Goal: Information Seeking & Learning: Learn about a topic

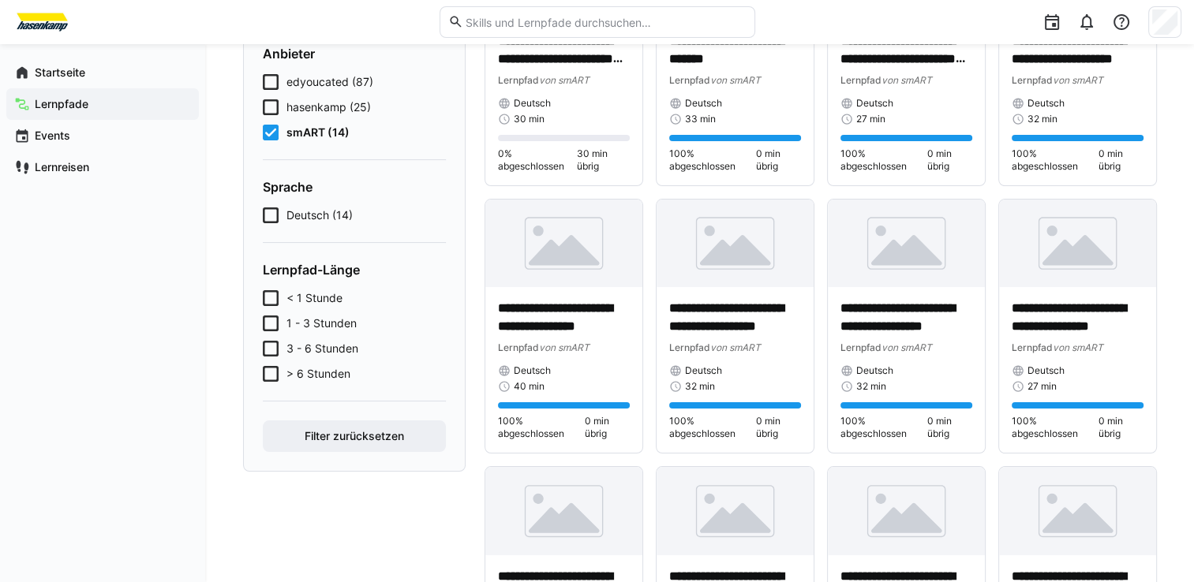
scroll to position [237, 0]
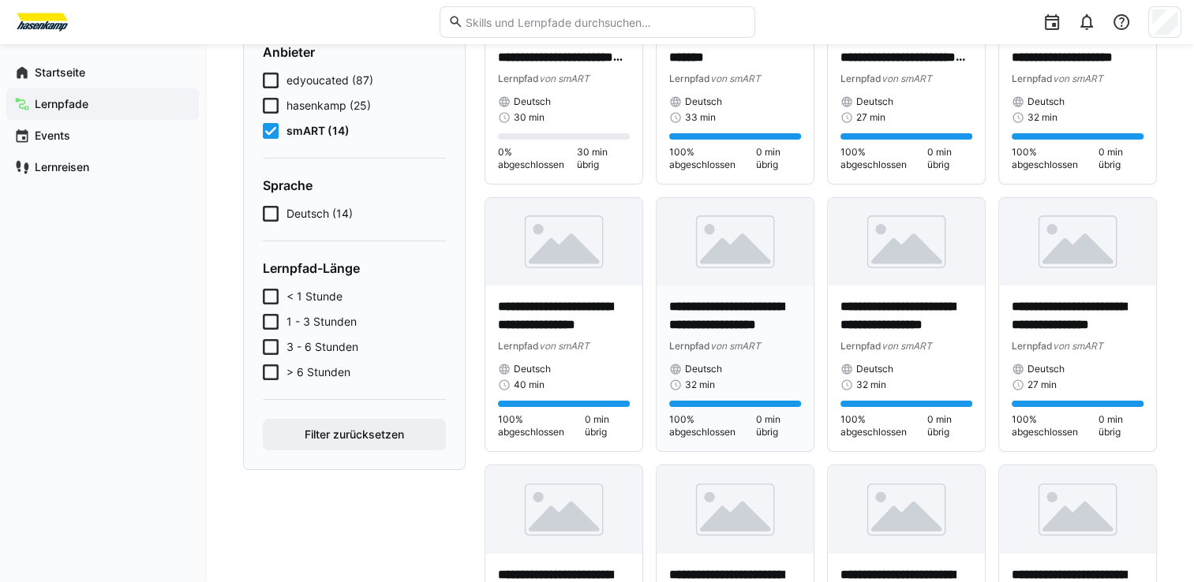
click at [704, 346] on span "Lernpfad" at bounding box center [689, 346] width 41 height 12
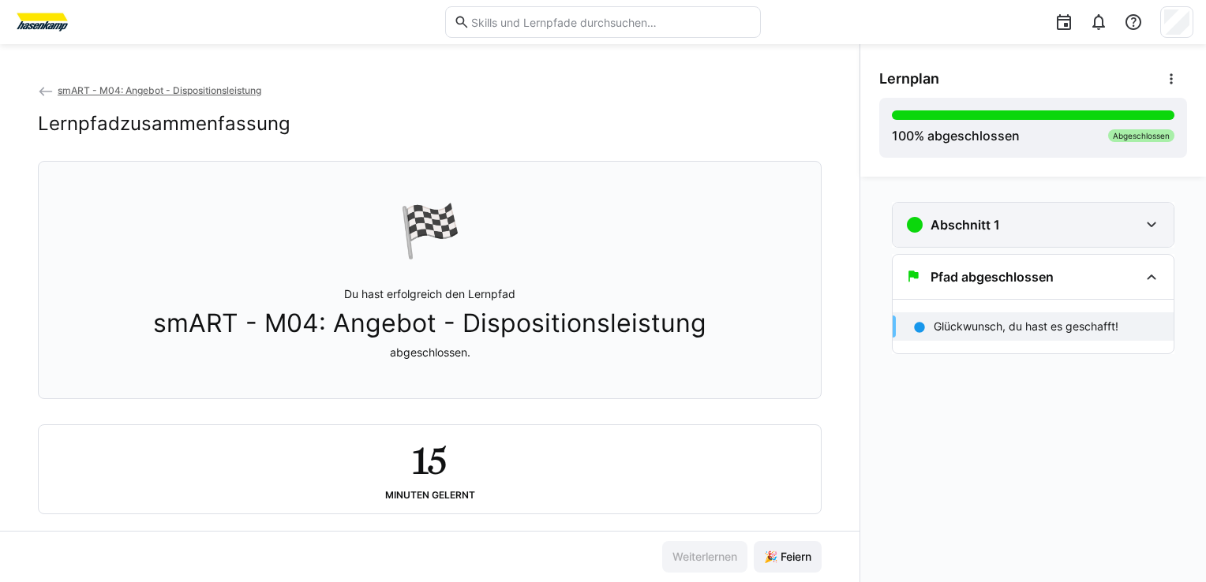
click at [972, 236] on div "Abschnitt 1" at bounding box center [1033, 225] width 281 height 44
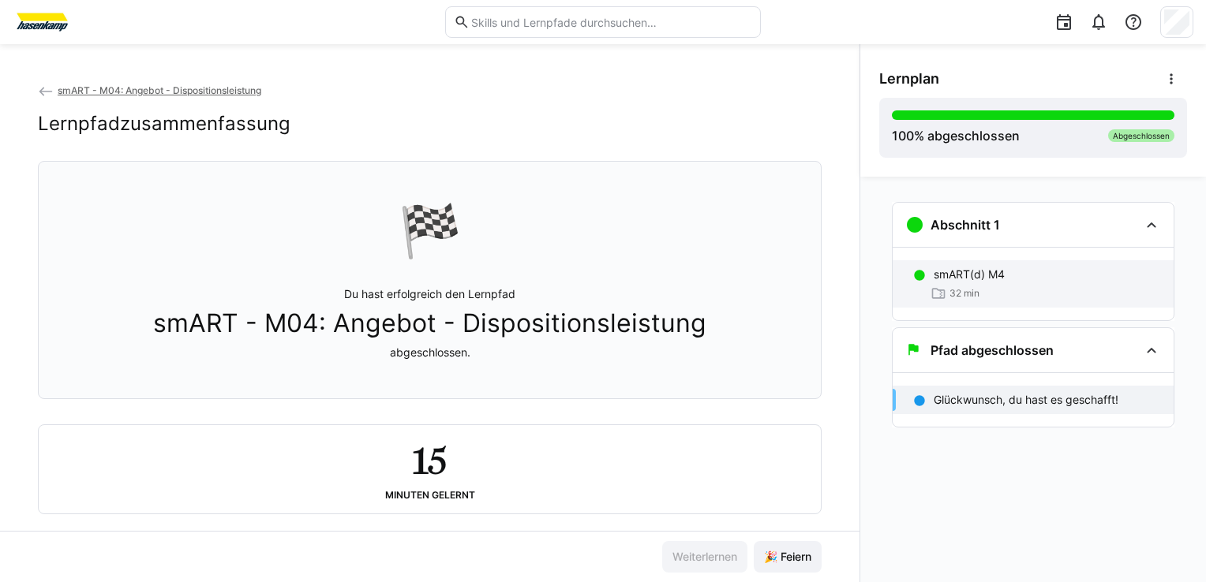
click at [957, 284] on div "smART(d) M4 32 min" at bounding box center [1033, 283] width 281 height 47
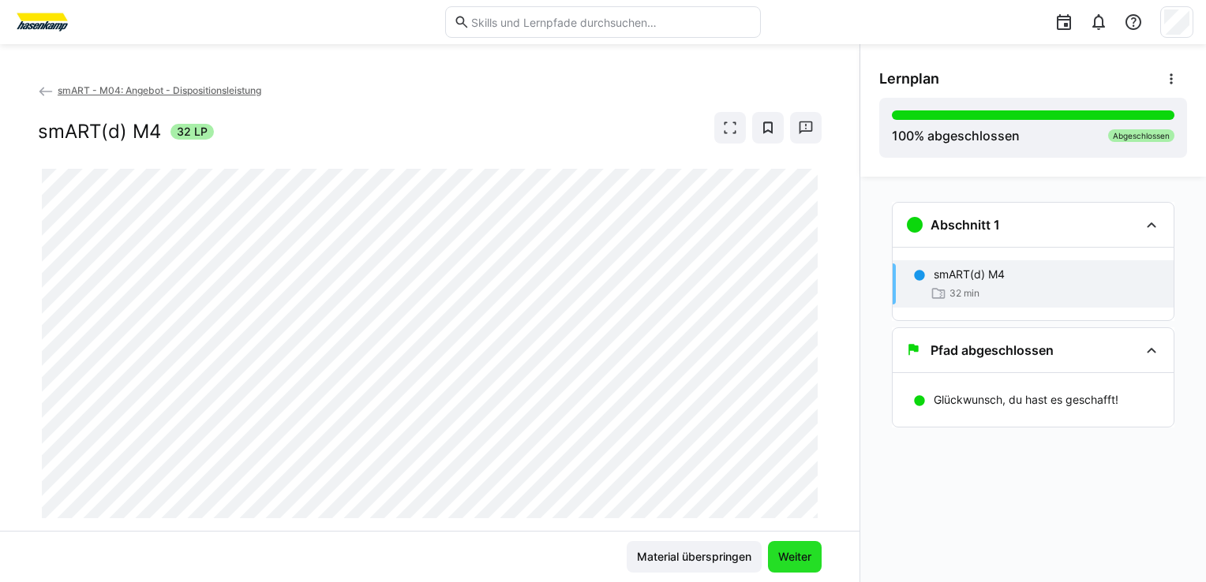
click at [790, 559] on span "Weiter" at bounding box center [795, 557] width 38 height 16
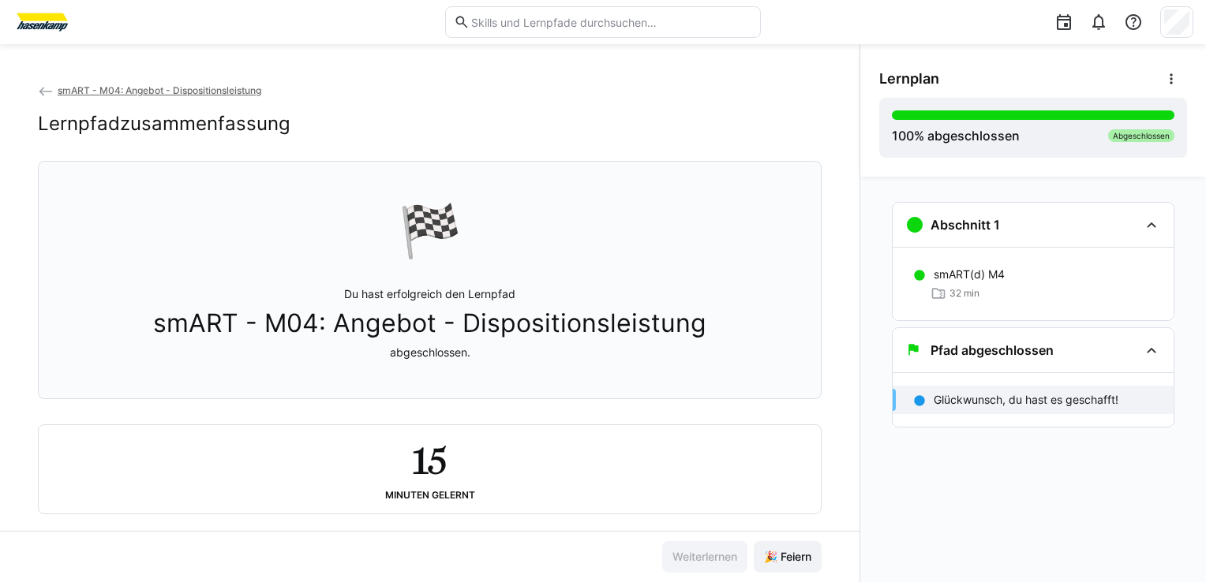
click at [790, 559] on span "🎉 Feiern" at bounding box center [788, 557] width 52 height 16
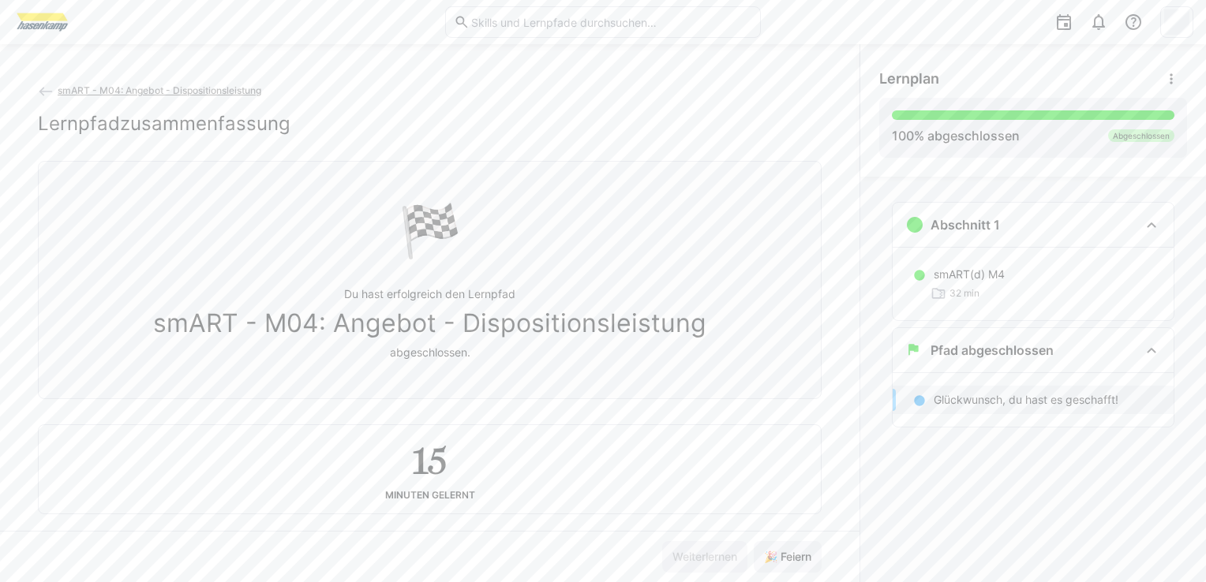
click at [151, 87] on span "smART - M04: Angebot - Dispositionsleistung" at bounding box center [160, 90] width 204 height 12
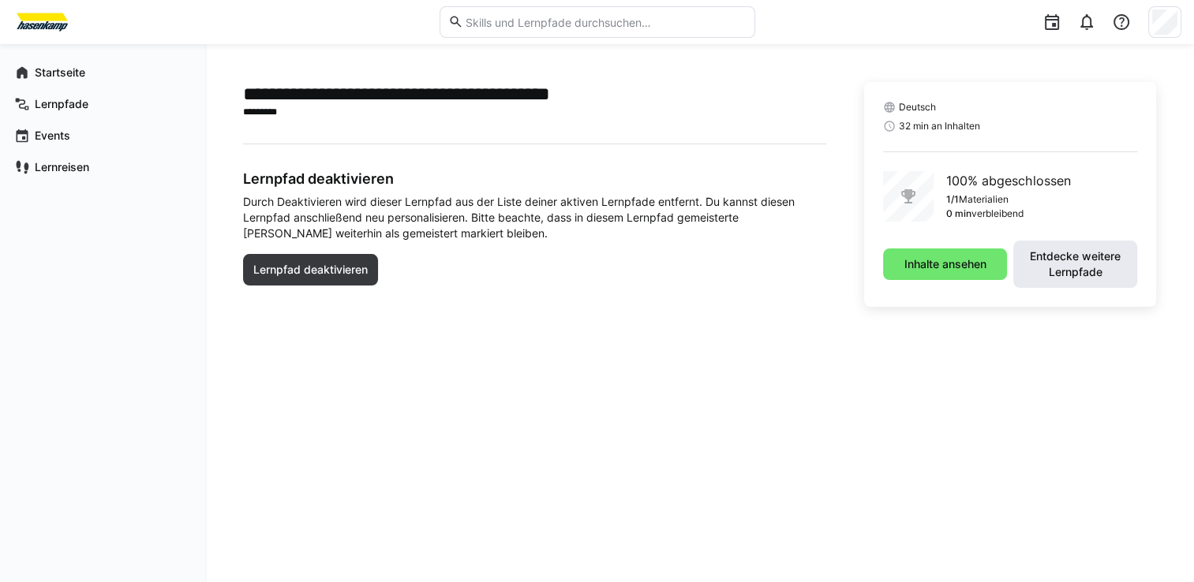
click at [1054, 251] on span "Entdecke weitere Lernpfade" at bounding box center [1075, 265] width 108 height 32
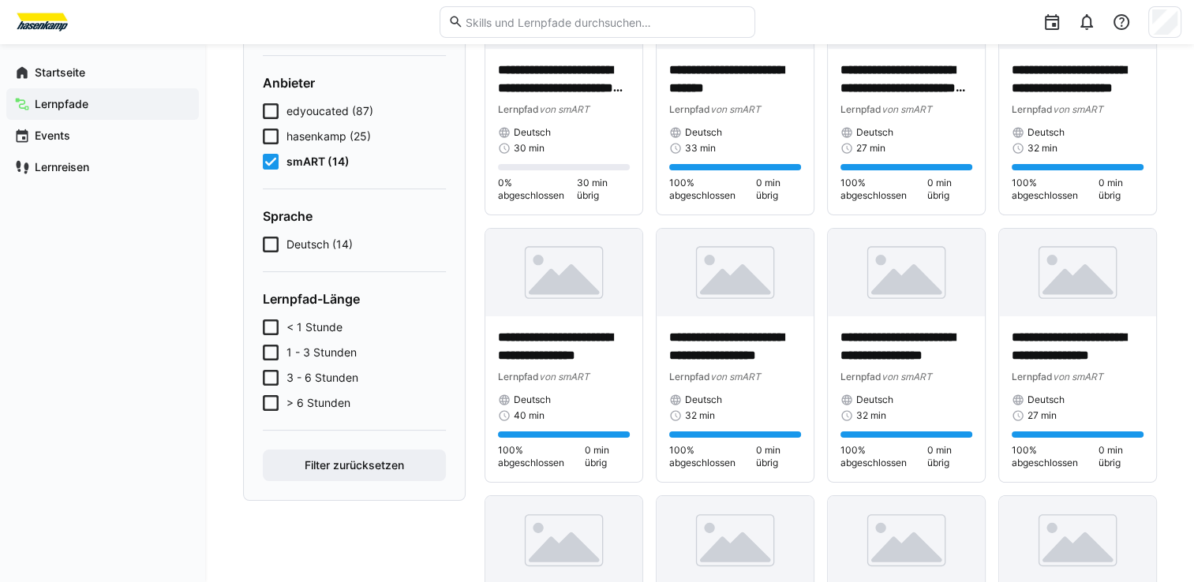
scroll to position [127, 0]
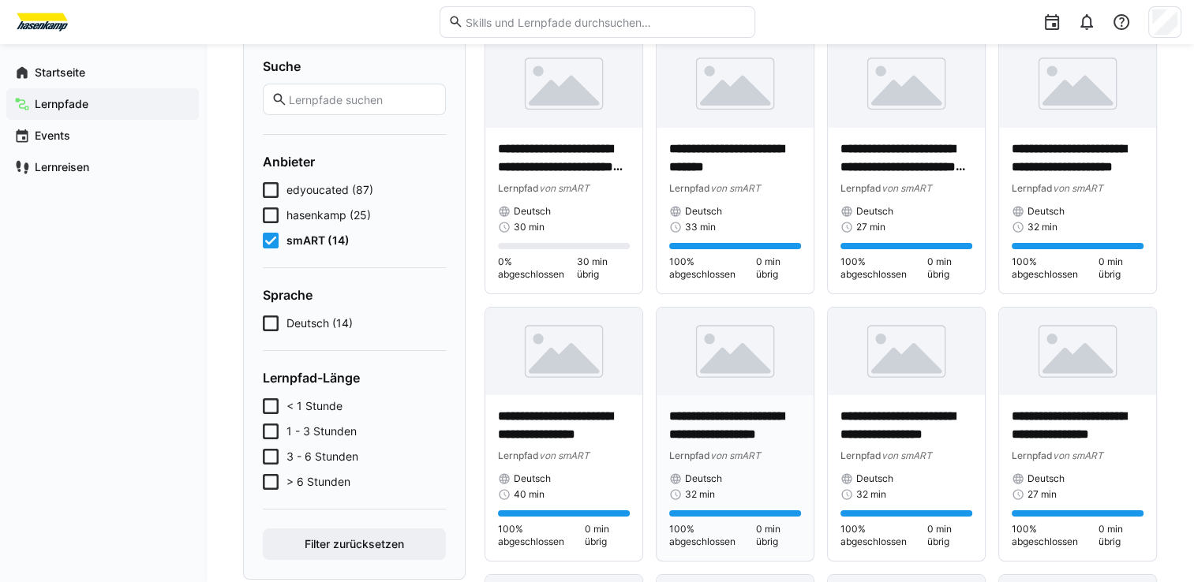
click at [725, 415] on p "**********" at bounding box center [735, 426] width 132 height 36
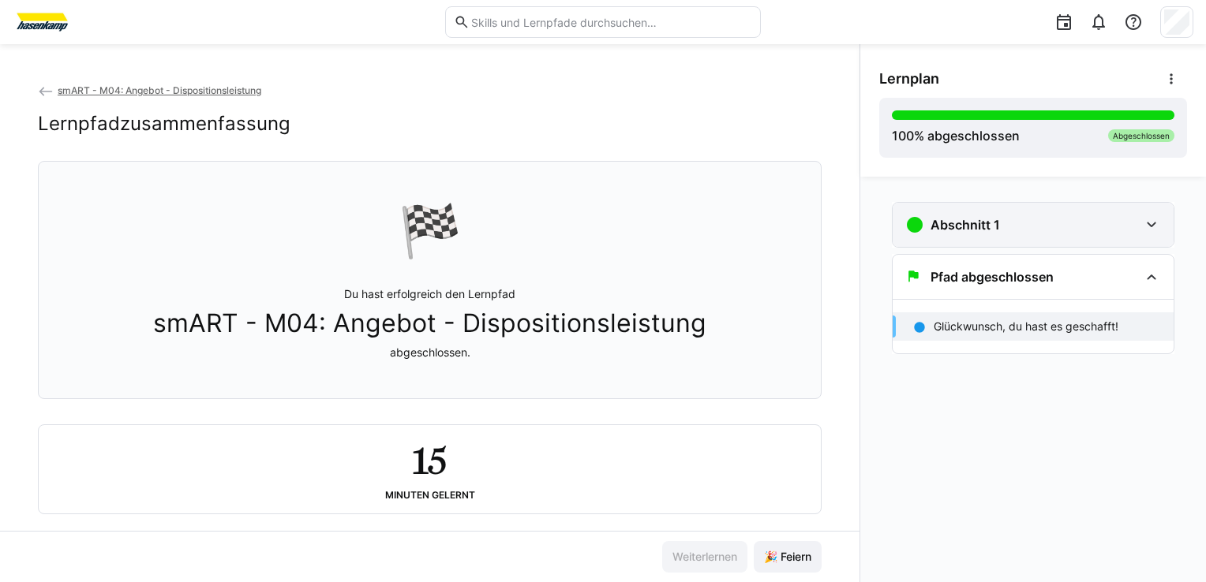
click at [973, 223] on h3 "Abschnitt 1" at bounding box center [965, 225] width 69 height 16
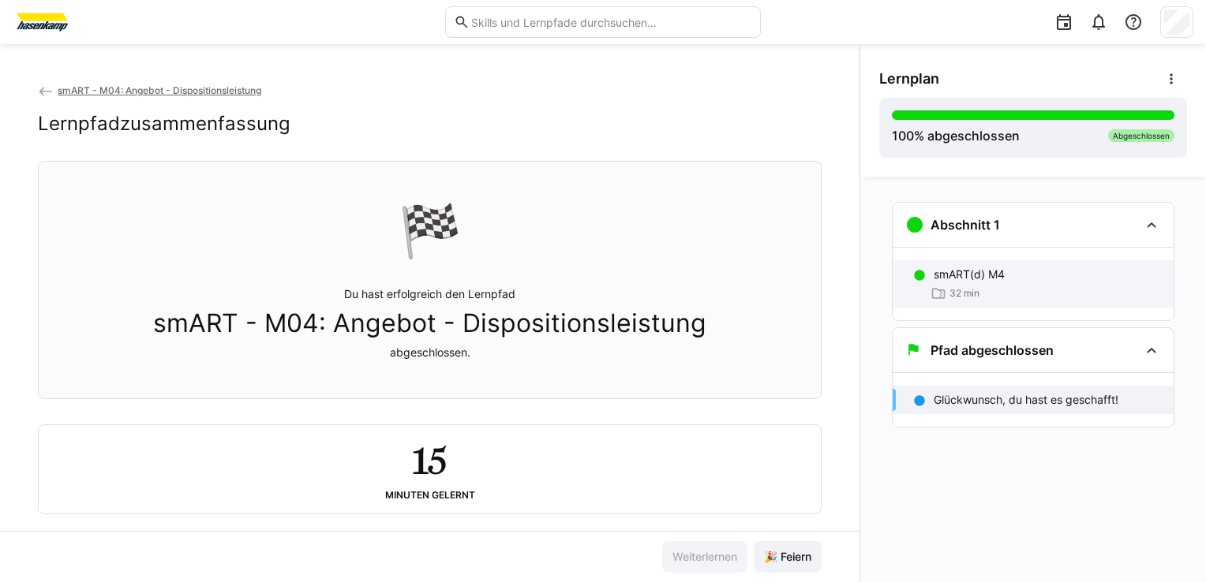
click at [948, 286] on div "32 min" at bounding box center [955, 294] width 49 height 16
